Goal: Information Seeking & Learning: Learn about a topic

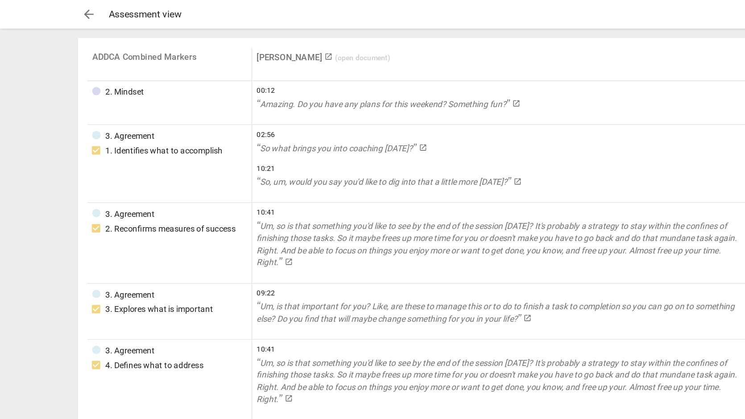
click at [64, 7] on span "arrow_back" at bounding box center [66, 10] width 11 height 11
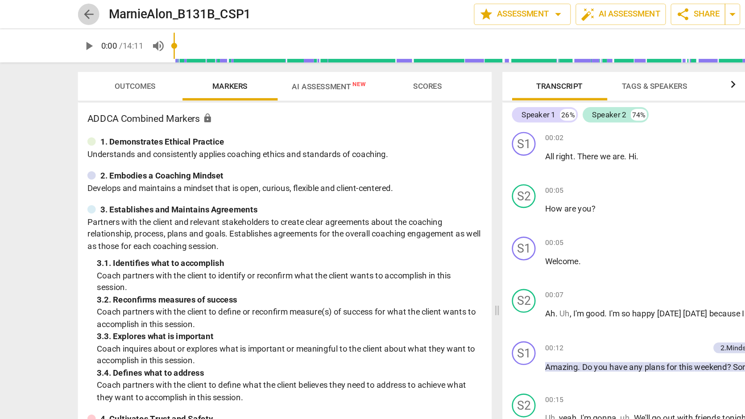
click at [68, 10] on span "arrow_back" at bounding box center [66, 10] width 11 height 11
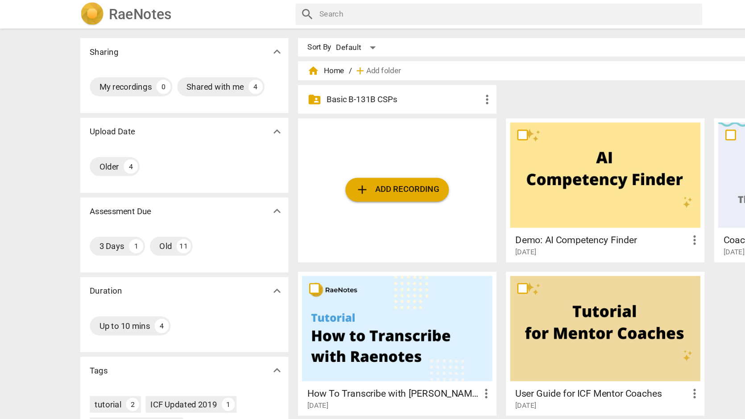
click at [267, 74] on p "Basic B-131B CSPs" at bounding box center [302, 74] width 115 height 9
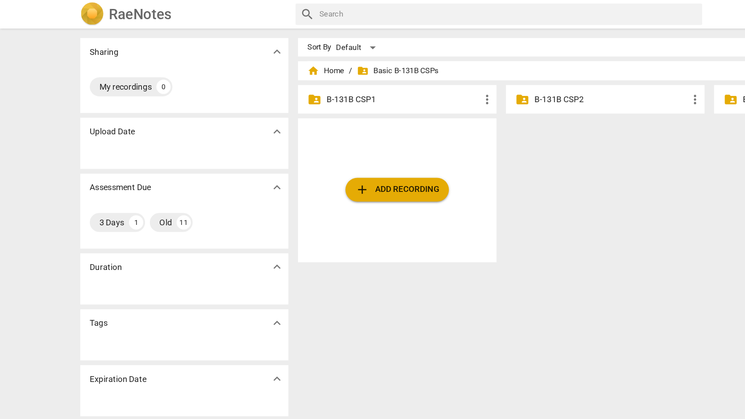
click at [250, 74] on p "B-131B CSP1" at bounding box center [302, 74] width 115 height 9
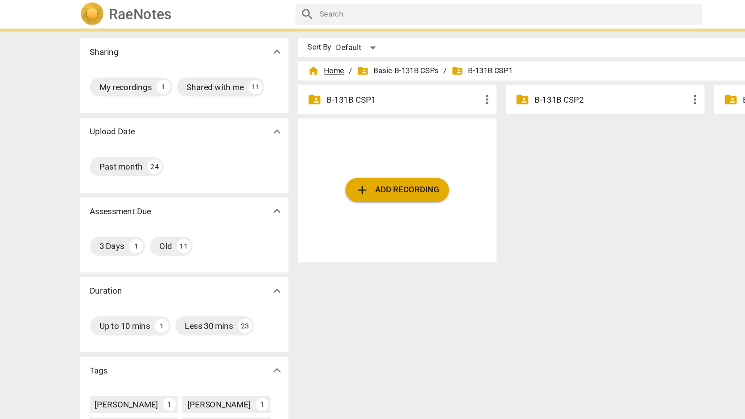
click at [252, 50] on span "home Home" at bounding box center [245, 53] width 28 height 9
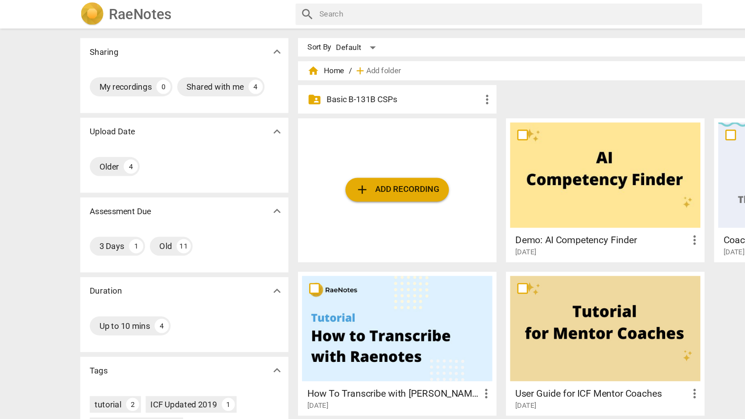
click at [251, 72] on p "Basic B-131B CSPs" at bounding box center [302, 74] width 115 height 9
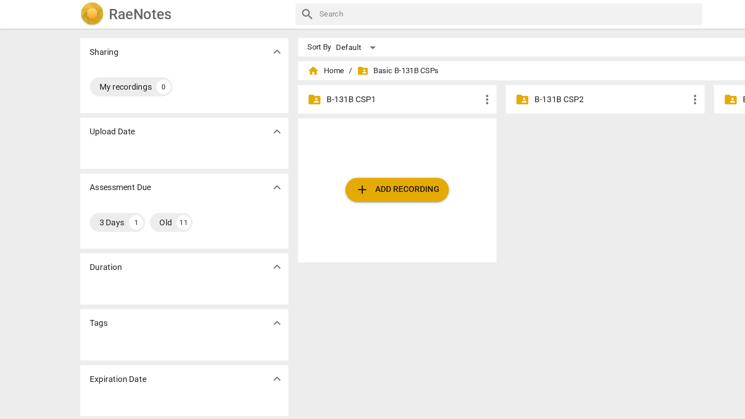
click at [251, 72] on p "B-131B CSP1" at bounding box center [302, 74] width 115 height 9
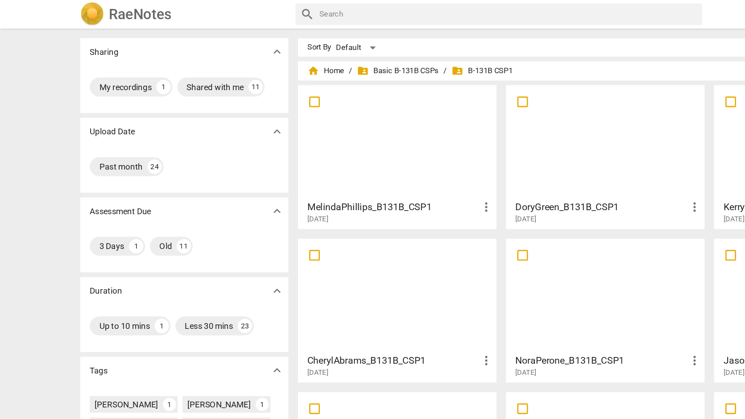
click at [345, 108] on div at bounding box center [298, 106] width 143 height 79
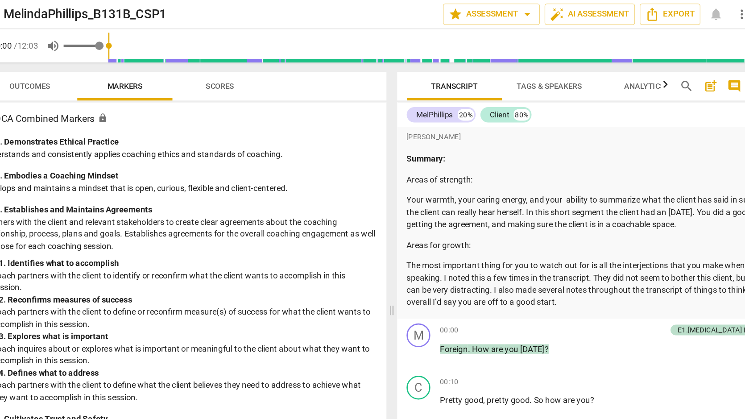
click at [122, 32] on span "volume_up" at bounding box center [118, 34] width 11 height 11
click at [122, 36] on span "volume_off" at bounding box center [118, 34] width 11 height 11
type input "1"
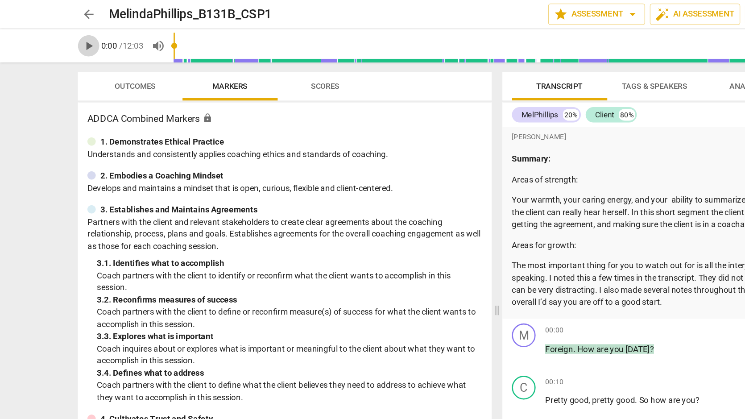
click at [67, 34] on span "play_arrow" at bounding box center [66, 34] width 11 height 11
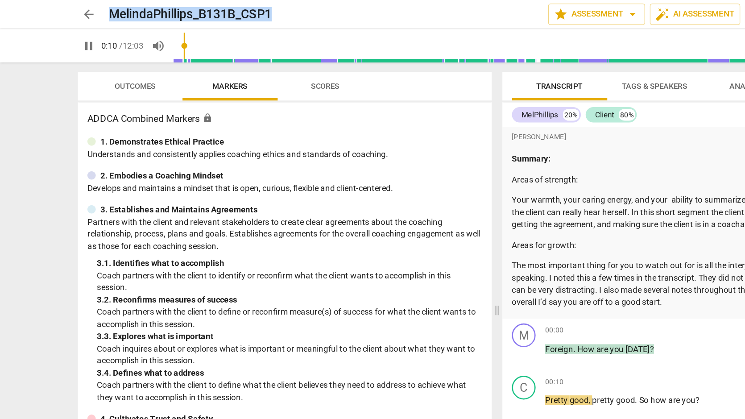
drag, startPoint x: 270, startPoint y: 12, endPoint x: 278, endPoint y: -10, distance: 23.5
click at [278, 0] on html "arrow_back MelindaPhillips_B131B_CSP1 edit star Assessment arrow_drop_down auto…" at bounding box center [372, 0] width 745 height 0
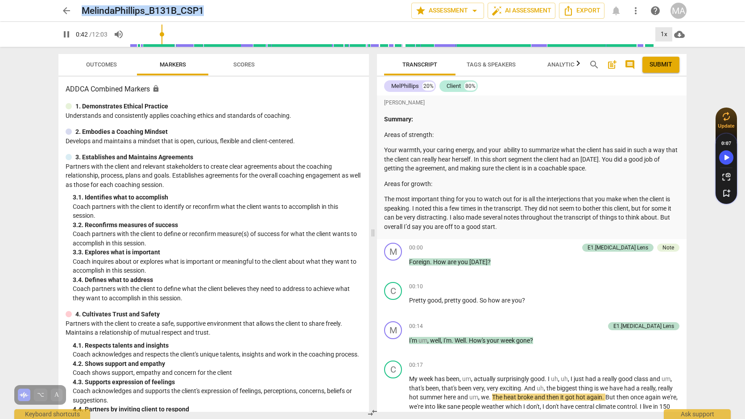
click at [665, 37] on div "1x" at bounding box center [663, 34] width 17 height 14
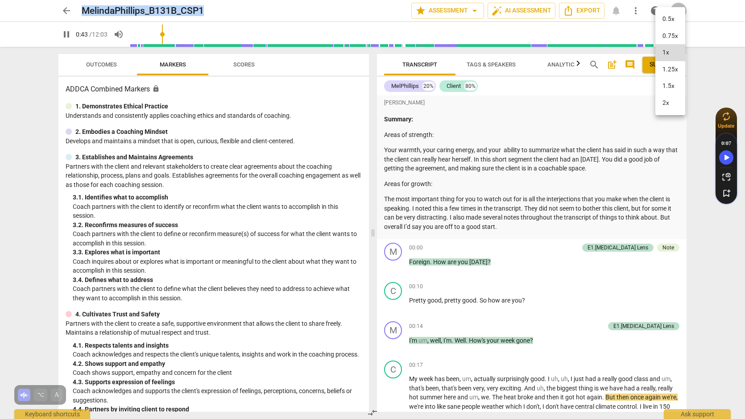
click at [672, 72] on li "1.25x" at bounding box center [670, 69] width 30 height 17
click at [669, 29] on div "1.25x" at bounding box center [663, 34] width 17 height 14
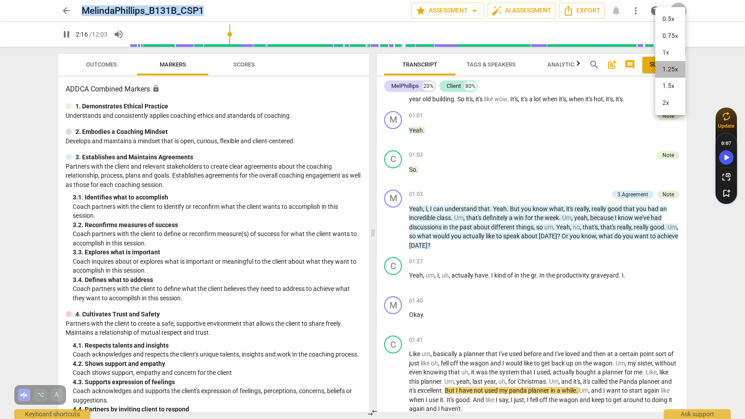
click at [672, 71] on li "1.25x" at bounding box center [670, 69] width 30 height 17
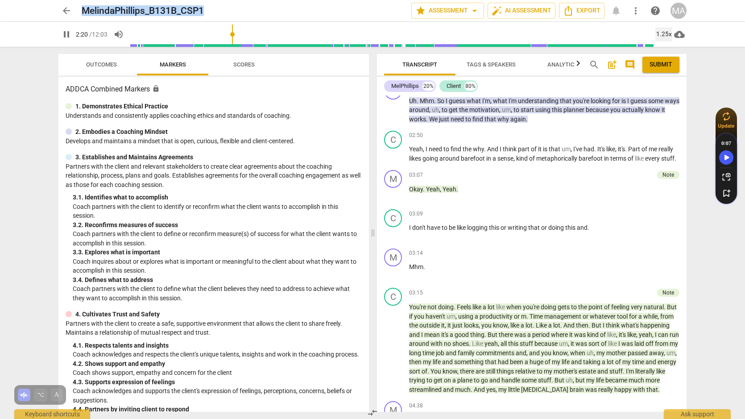
scroll to position [657, 0]
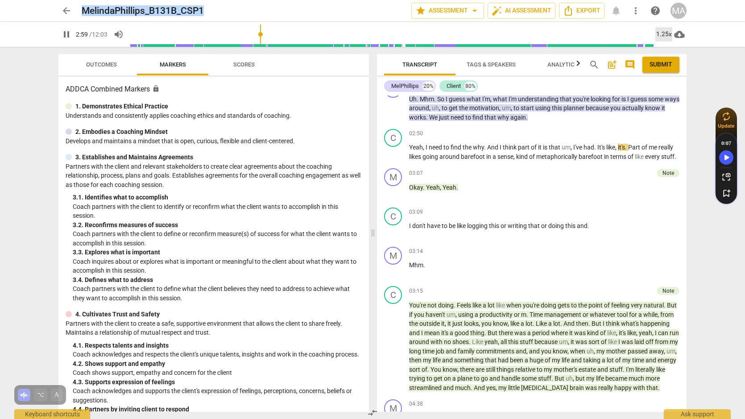
click at [663, 33] on div "1.25x" at bounding box center [663, 34] width 17 height 14
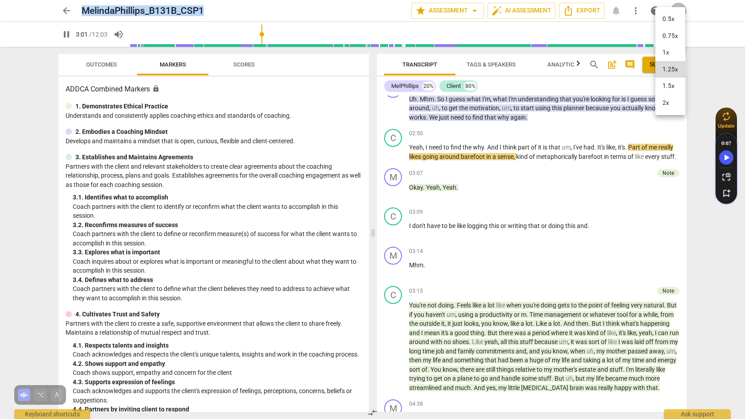
click at [665, 84] on li "1.5x" at bounding box center [670, 86] width 30 height 17
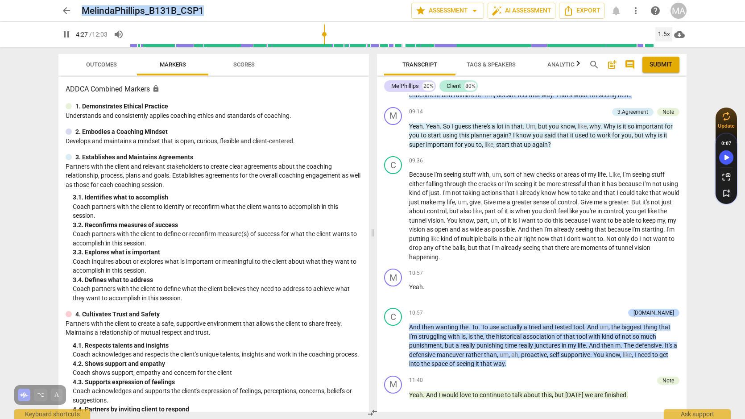
scroll to position [2072, 0]
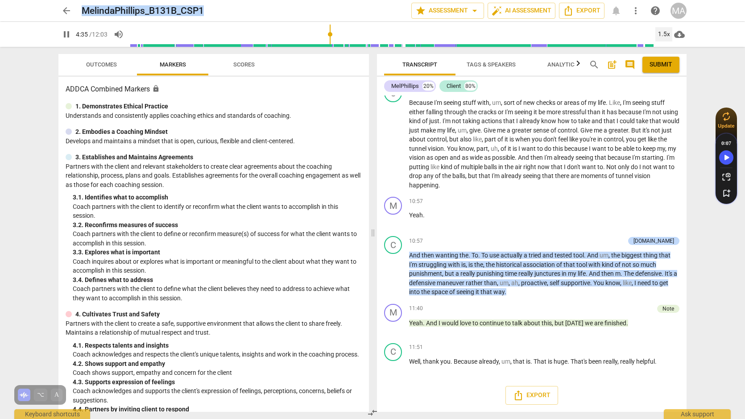
type input "276"
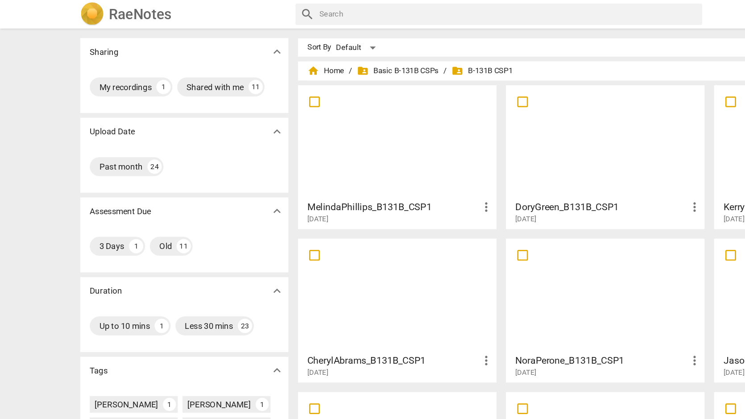
click at [446, 111] on div at bounding box center [454, 106] width 143 height 79
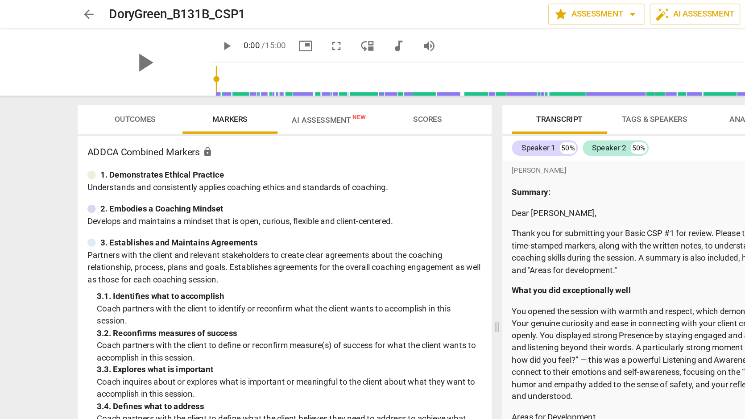
click at [165, 35] on span "play_arrow" at bounding box center [170, 34] width 11 height 11
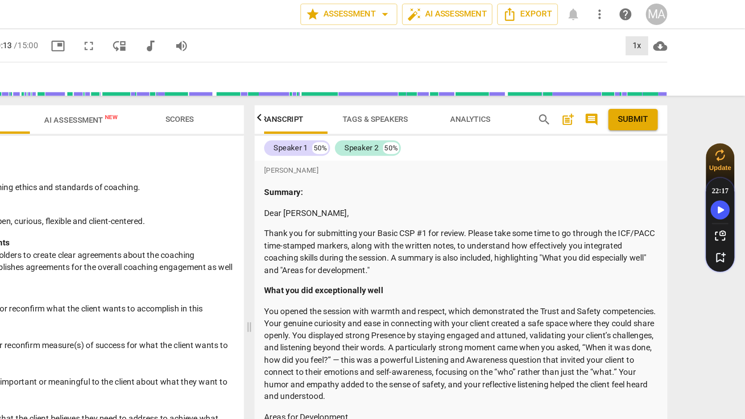
click at [667, 37] on div "1x" at bounding box center [663, 34] width 17 height 14
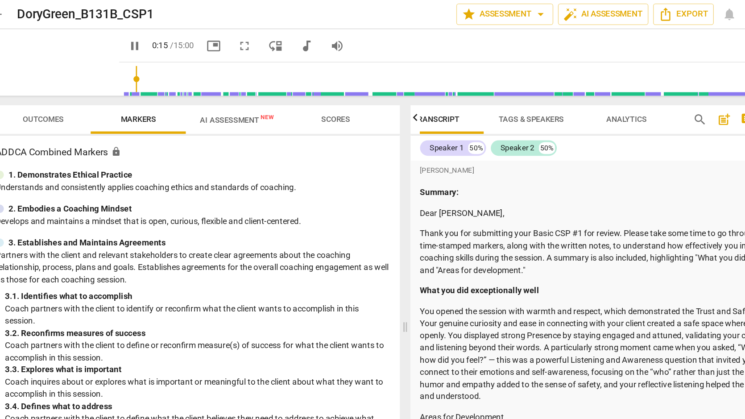
scroll to position [0, 0]
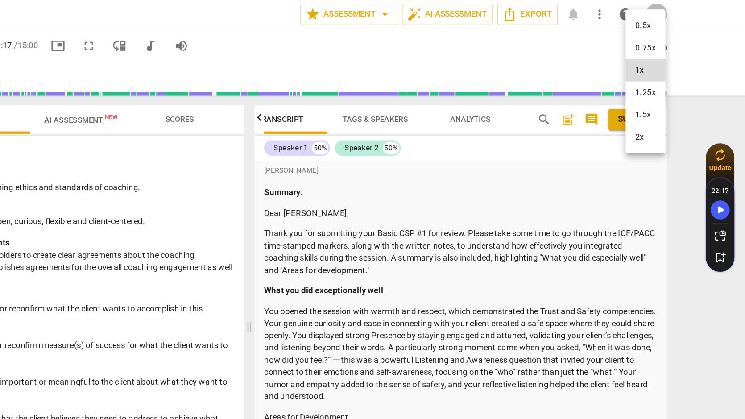
click at [671, 71] on li "1.25x" at bounding box center [670, 69] width 30 height 17
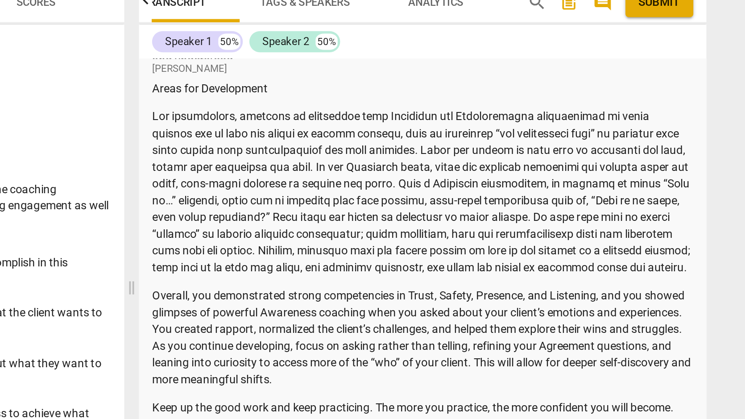
scroll to position [178, 0]
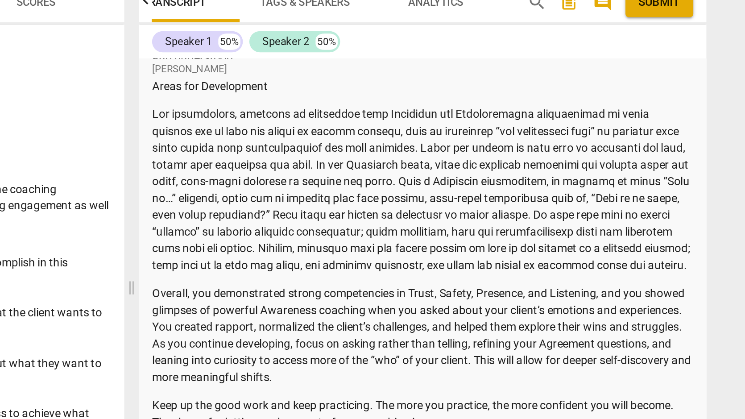
type input "142"
